Goal: Find specific page/section: Find specific page/section

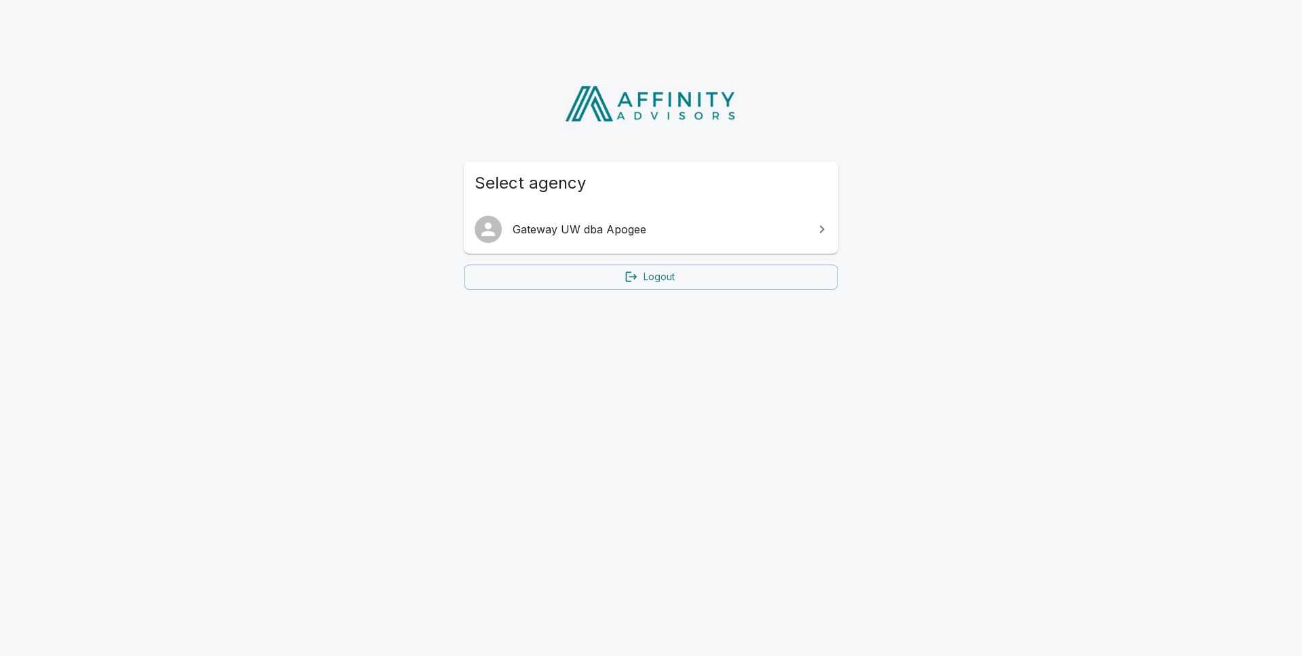
click at [613, 230] on span "Gateway UW dba Apogee" at bounding box center [659, 229] width 293 height 16
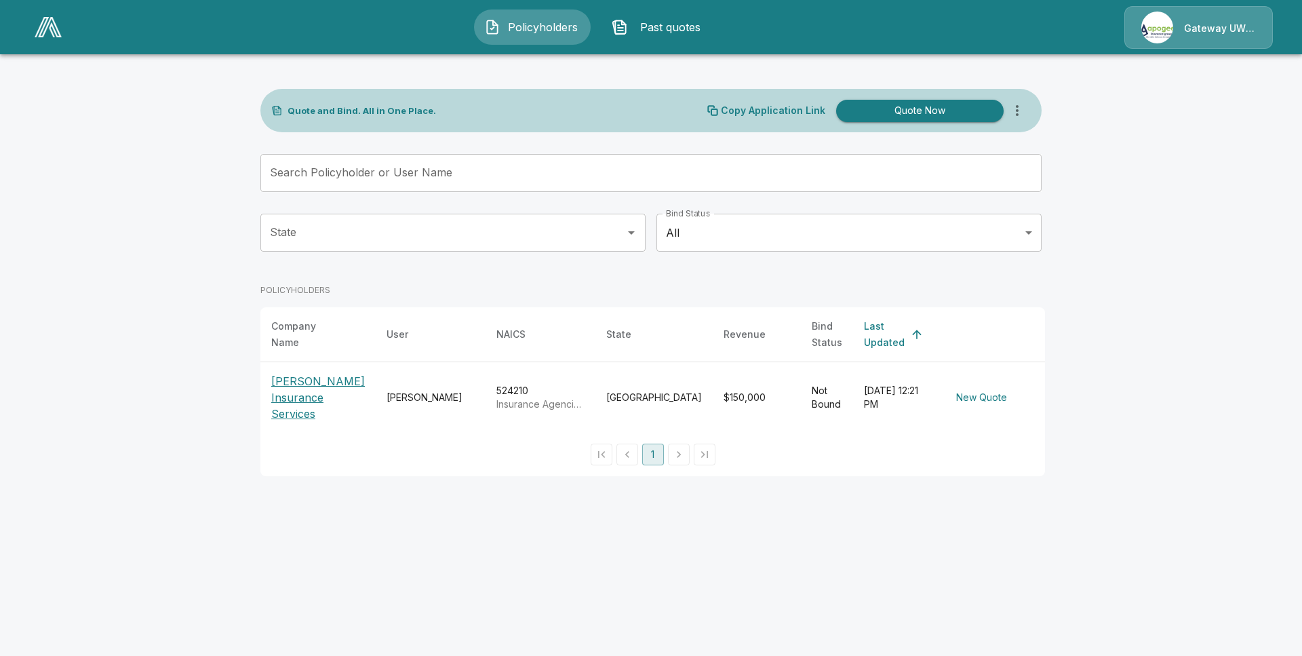
scroll to position [0, 1]
click at [308, 376] on p "[PERSON_NAME] Insurance Services" at bounding box center [318, 397] width 94 height 49
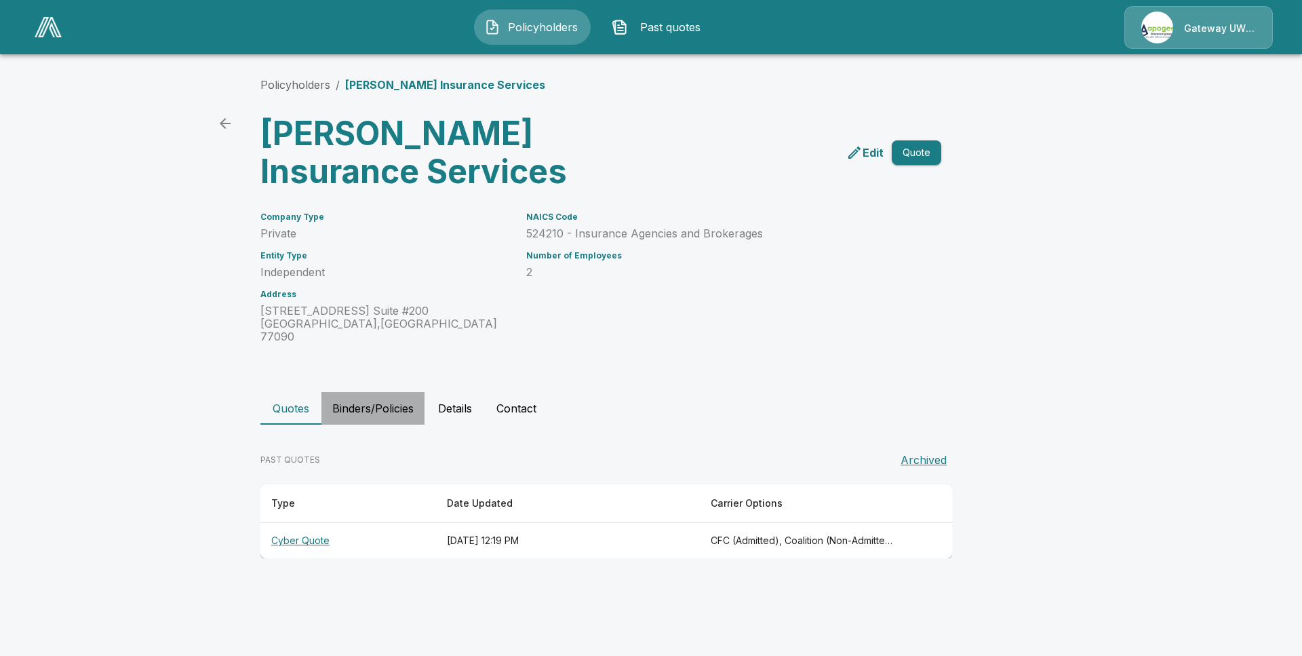
click at [394, 395] on button "Binders/Policies" at bounding box center [372, 408] width 103 height 33
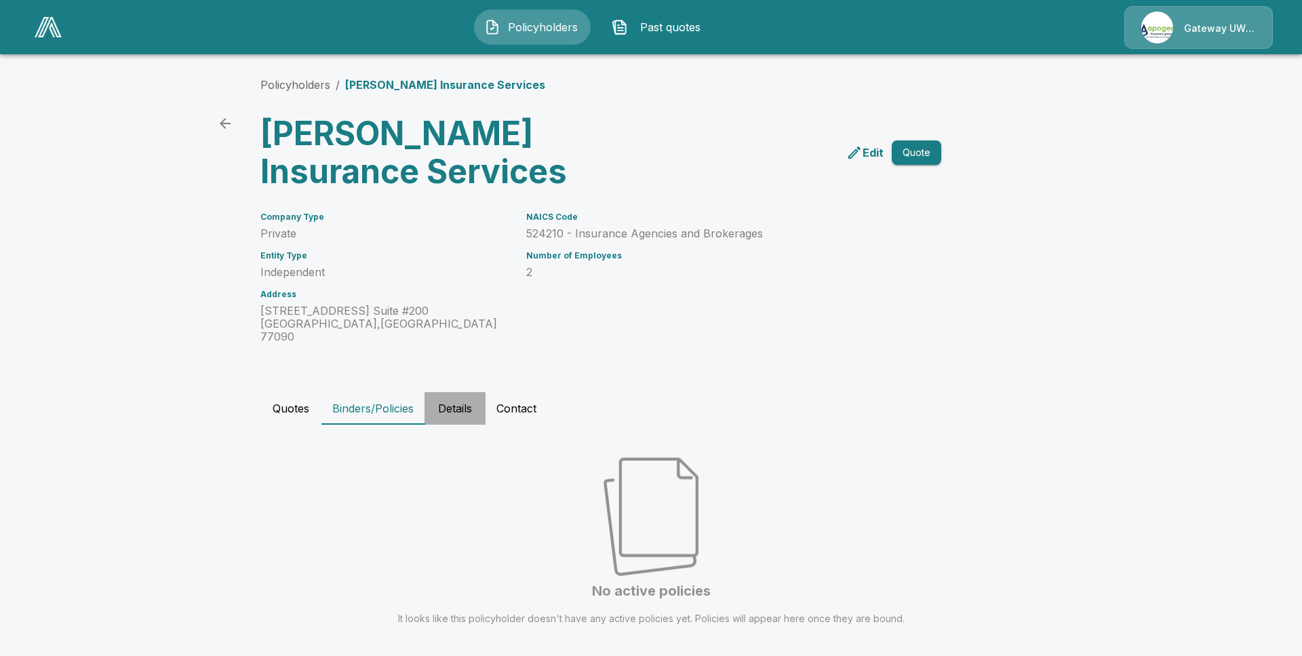
click at [452, 393] on button "Details" at bounding box center [454, 408] width 61 height 33
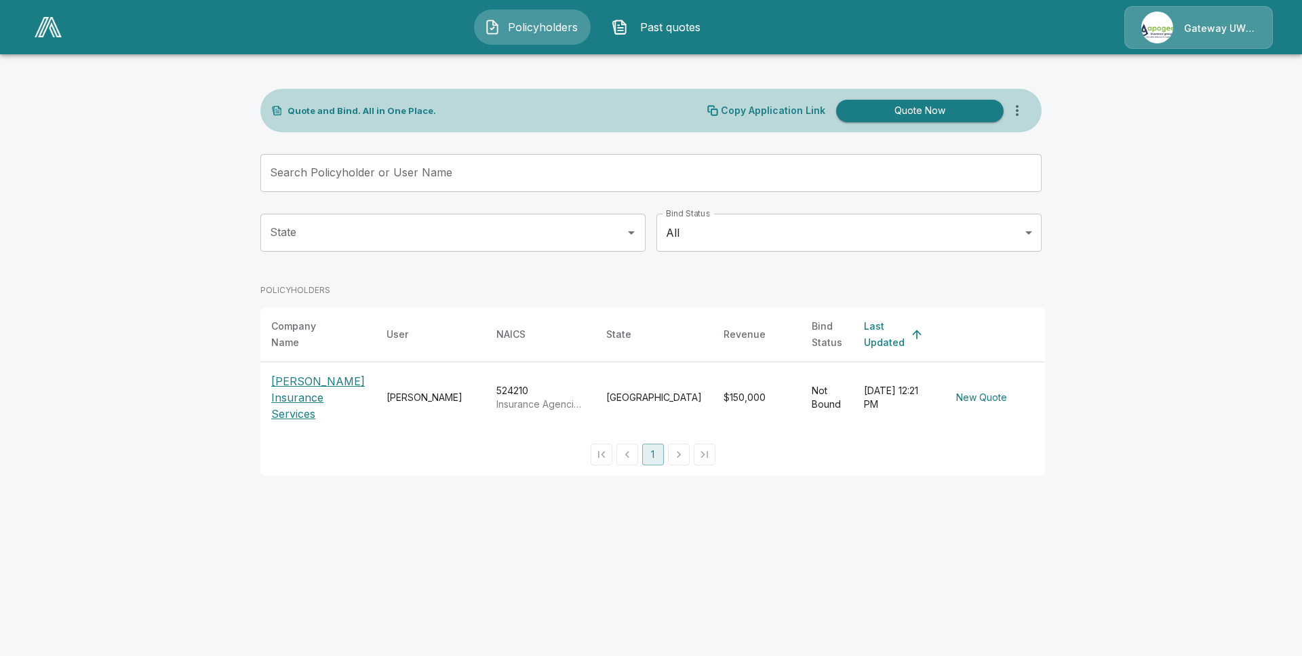
click at [660, 31] on span "Past quotes" at bounding box center [670, 27] width 75 height 16
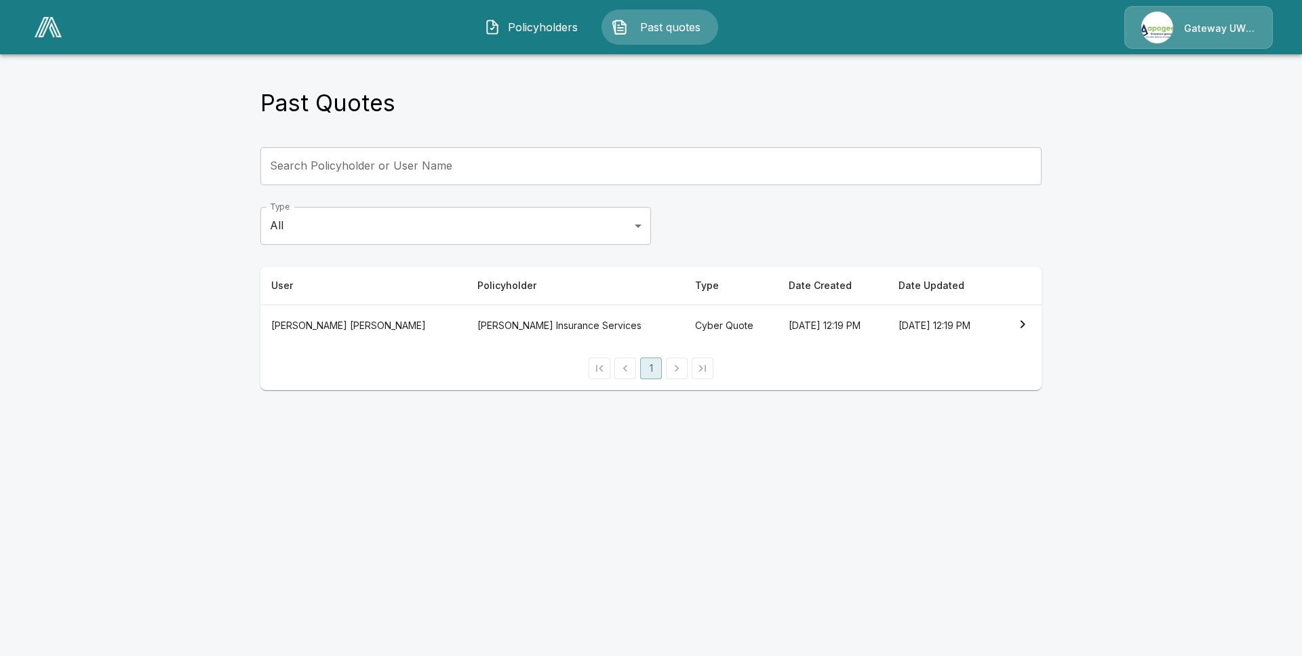
click at [1172, 18] on div "Gateway UW dba Apogee" at bounding box center [1198, 27] width 148 height 43
drag, startPoint x: 1170, startPoint y: 31, endPoint x: 1150, endPoint y: 30, distance: 20.4
click at [1157, 31] on div "Gateway UW dba Apogee" at bounding box center [1198, 27] width 148 height 43
click at [1150, 30] on div "Gateway UW dba Apogee" at bounding box center [1198, 27] width 148 height 43
click at [53, 28] on img at bounding box center [48, 27] width 27 height 20
